Goal: Find specific fact

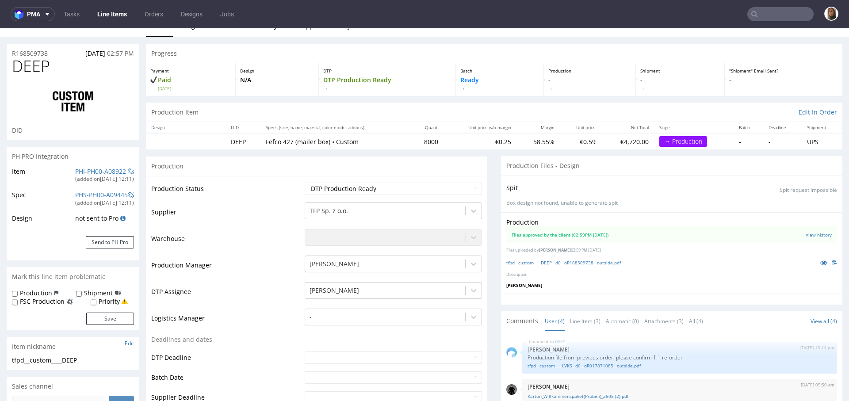
scroll to position [25, 0]
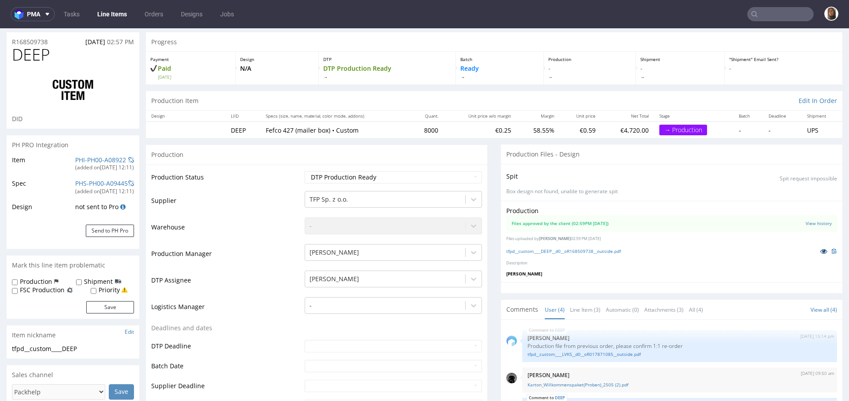
click at [820, 251] on icon at bounding box center [823, 251] width 7 height 6
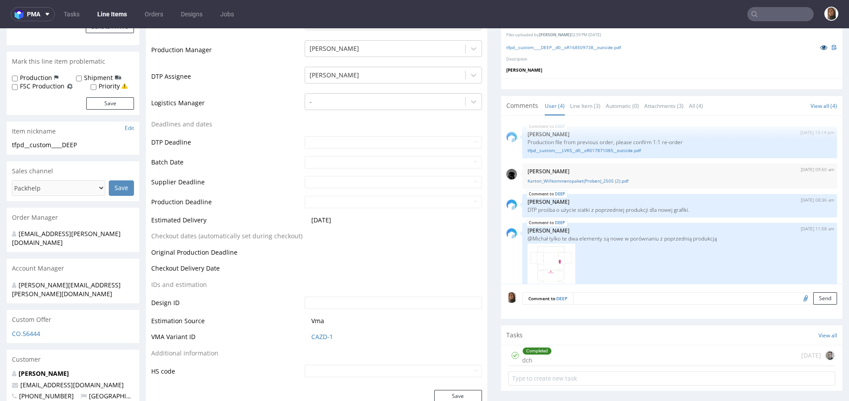
scroll to position [349, 0]
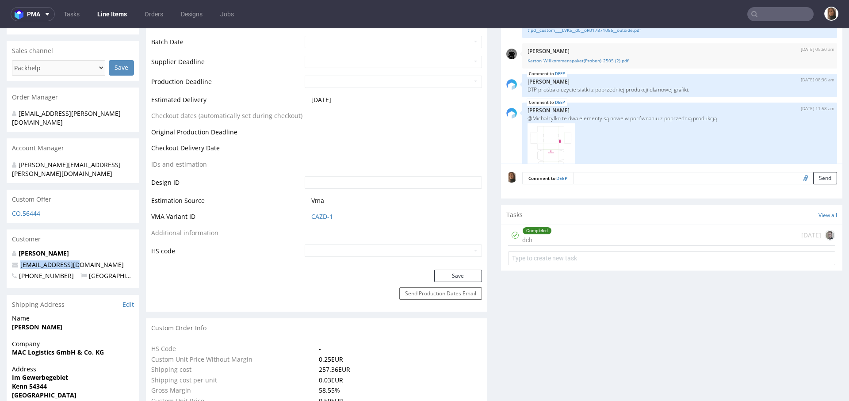
drag, startPoint x: 82, startPoint y: 247, endPoint x: 10, endPoint y: 247, distance: 72.0
click at [10, 249] on div "Josef Besslich [EMAIL_ADDRESS][DOMAIN_NAME] [PHONE_NUMBER] [GEOGRAPHIC_DATA]" at bounding box center [73, 268] width 133 height 39
copy span "[EMAIL_ADDRESS][DOMAIN_NAME]"
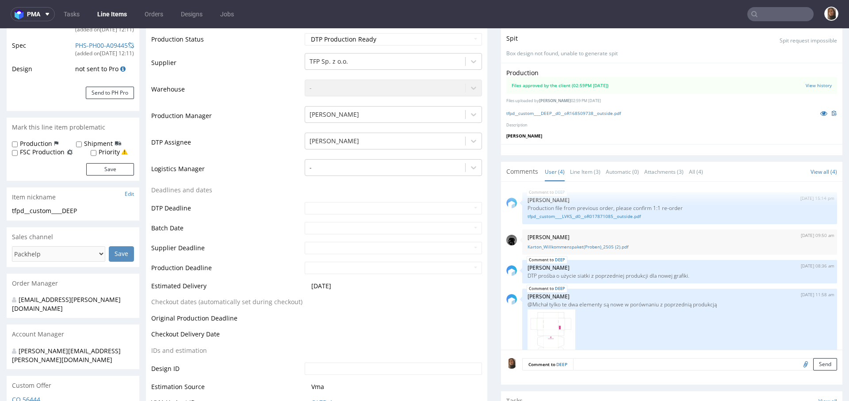
scroll to position [0, 0]
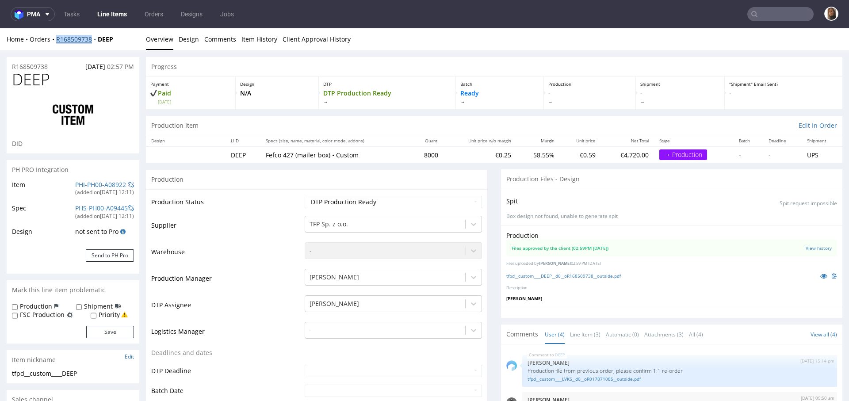
copy link "R168509738"
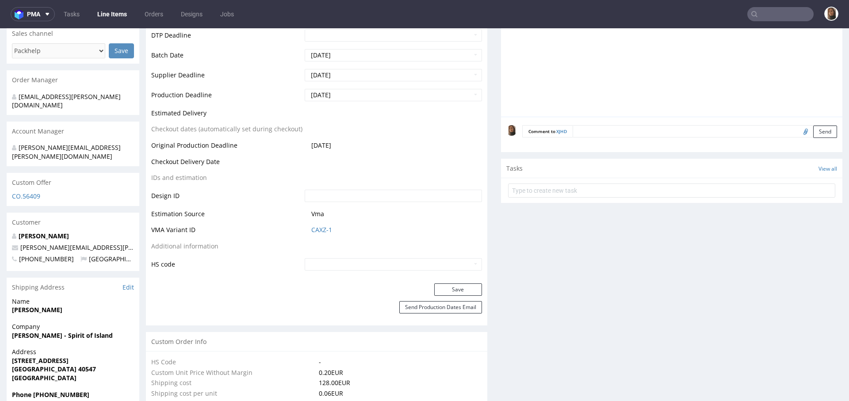
scroll to position [310, 0]
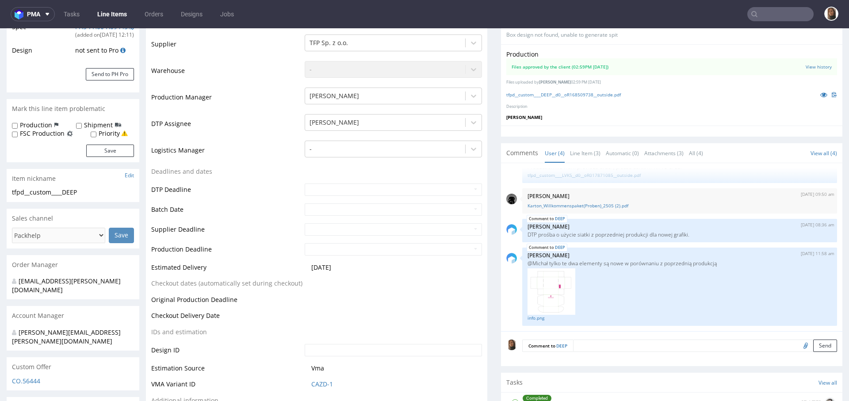
scroll to position [264, 0]
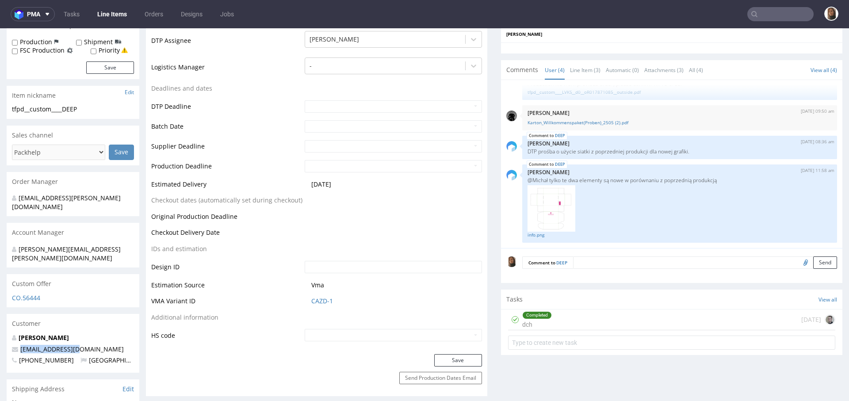
drag, startPoint x: 89, startPoint y: 330, endPoint x: 9, endPoint y: 330, distance: 80.4
click at [8, 333] on div "Josef Besslich [EMAIL_ADDRESS][DOMAIN_NAME] [PHONE_NUMBER] [GEOGRAPHIC_DATA]" at bounding box center [73, 352] width 133 height 39
copy span "[EMAIL_ADDRESS][DOMAIN_NAME]"
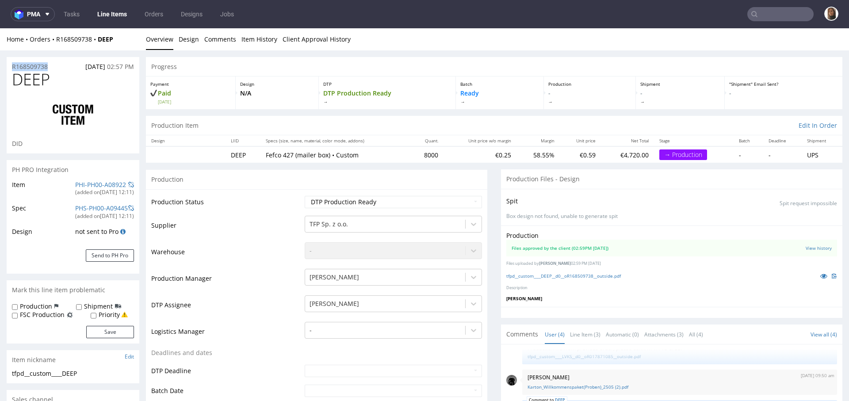
drag, startPoint x: 56, startPoint y: 63, endPoint x: 1, endPoint y: 62, distance: 54.8
copy p "R168509738"
